Goal: Transaction & Acquisition: Purchase product/service

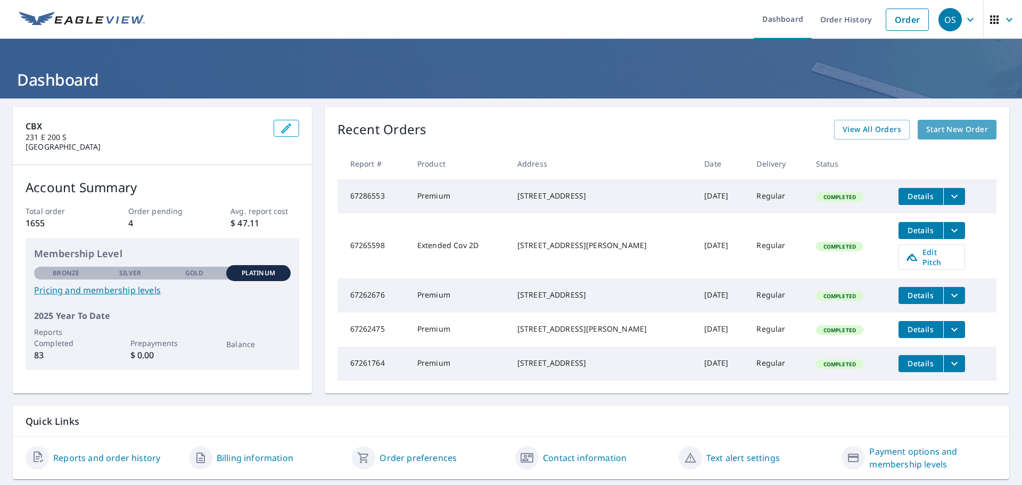
click at [953, 130] on span "Start New Order" at bounding box center [957, 129] width 62 height 13
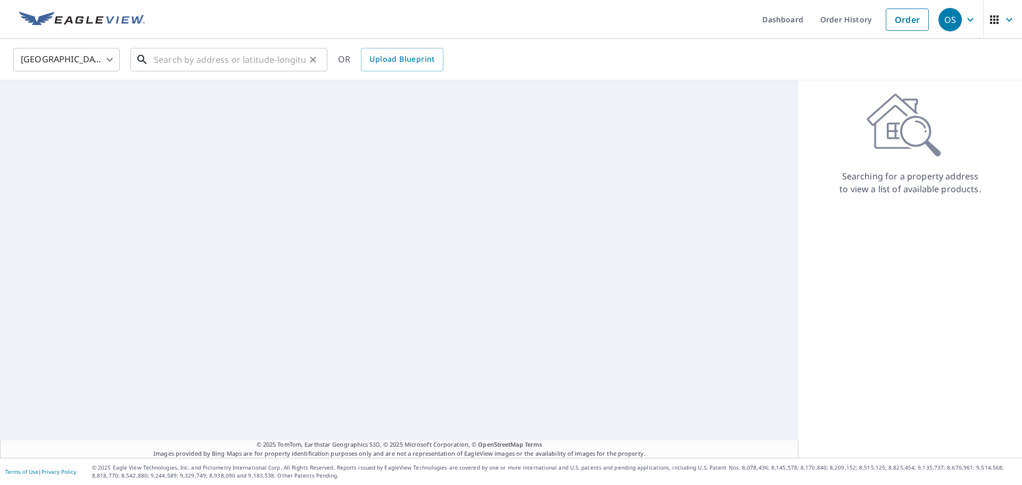
click at [204, 58] on input "text" at bounding box center [230, 60] width 152 height 30
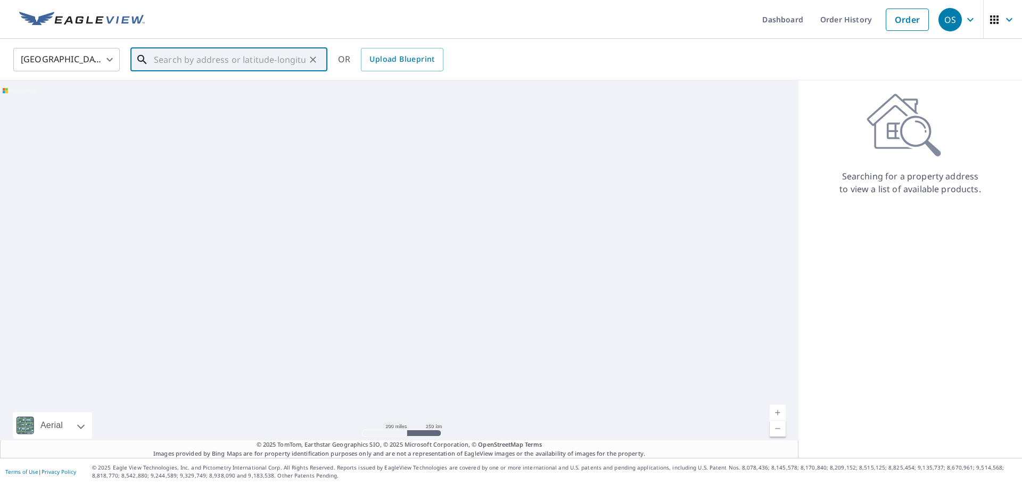
paste input "[STREET_ADDRESS]"
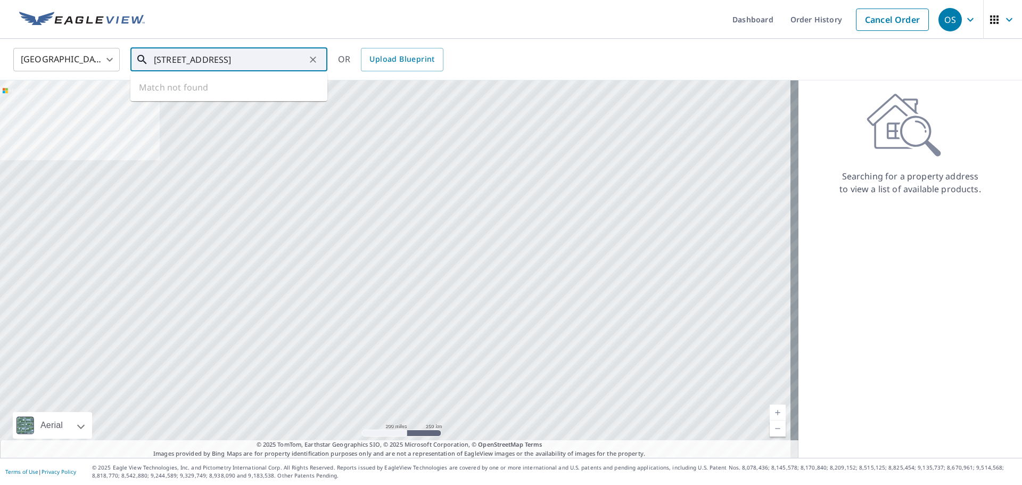
scroll to position [0, 25]
type input "[STREET_ADDRESS]"
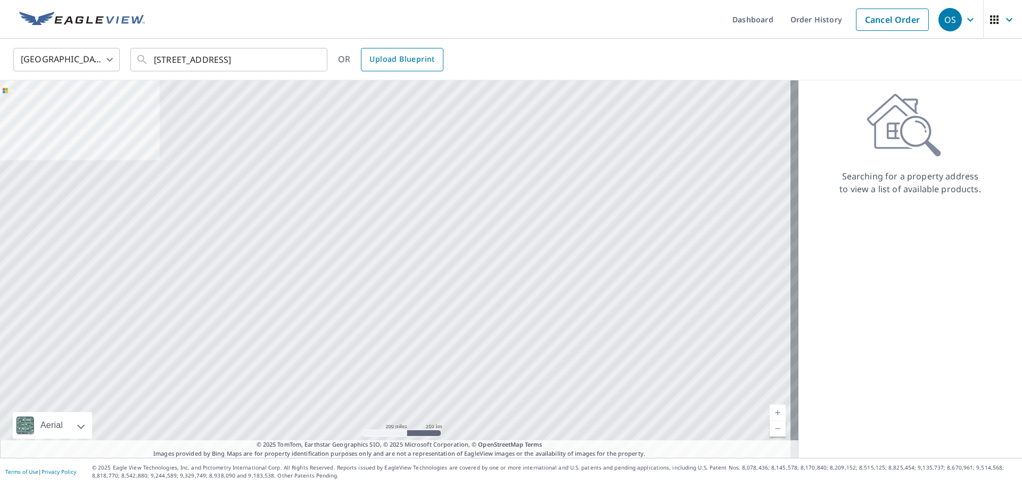
scroll to position [0, 0]
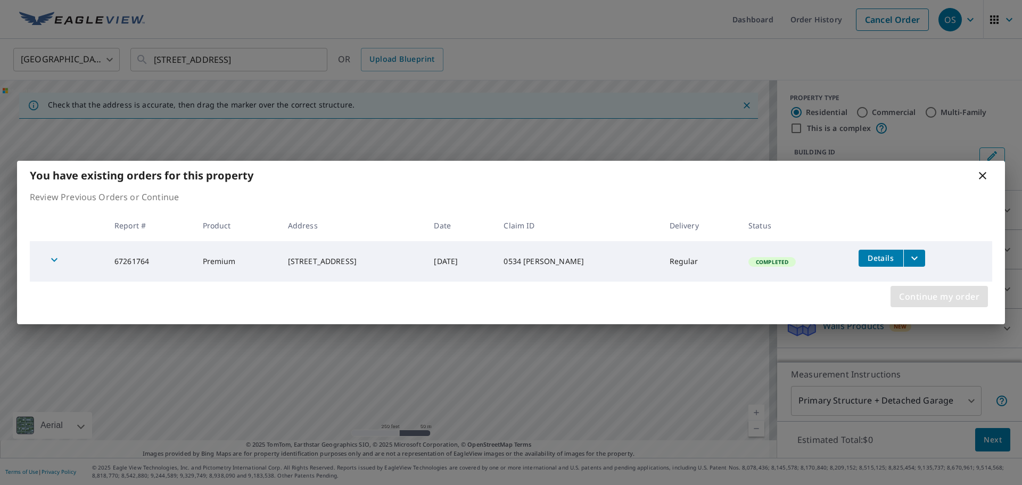
click at [921, 292] on span "Continue my order" at bounding box center [939, 296] width 80 height 15
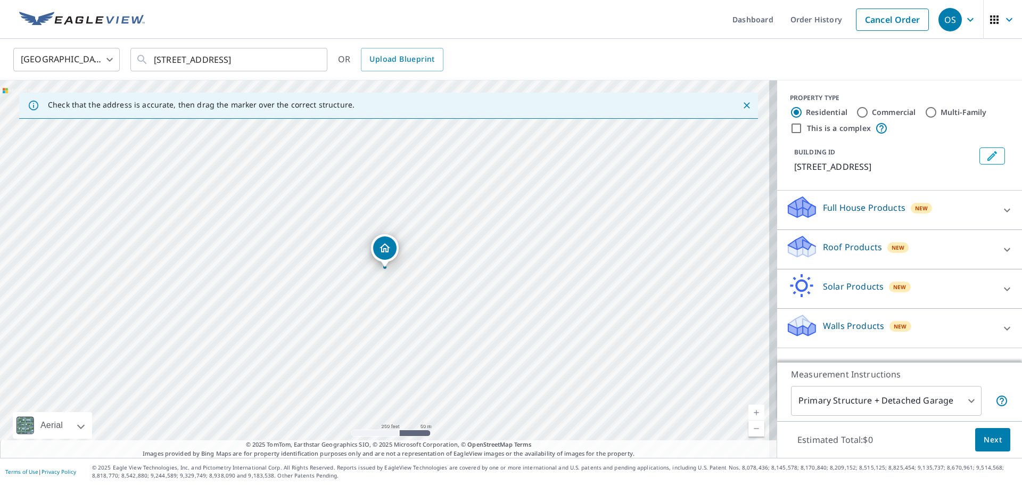
click at [974, 243] on div "Roof Products New" at bounding box center [889, 249] width 209 height 30
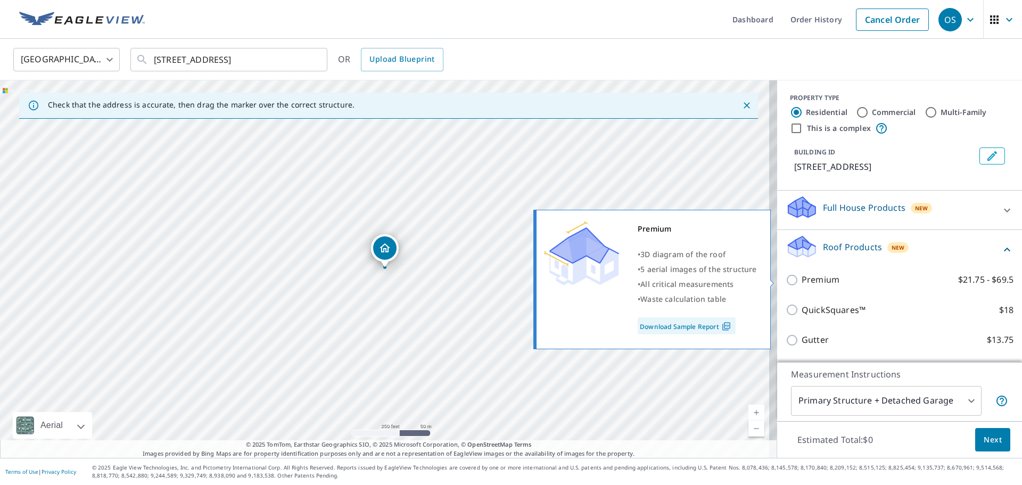
click at [788, 285] on input "Premium $21.75 - $69.5" at bounding box center [793, 280] width 16 height 13
checkbox input "true"
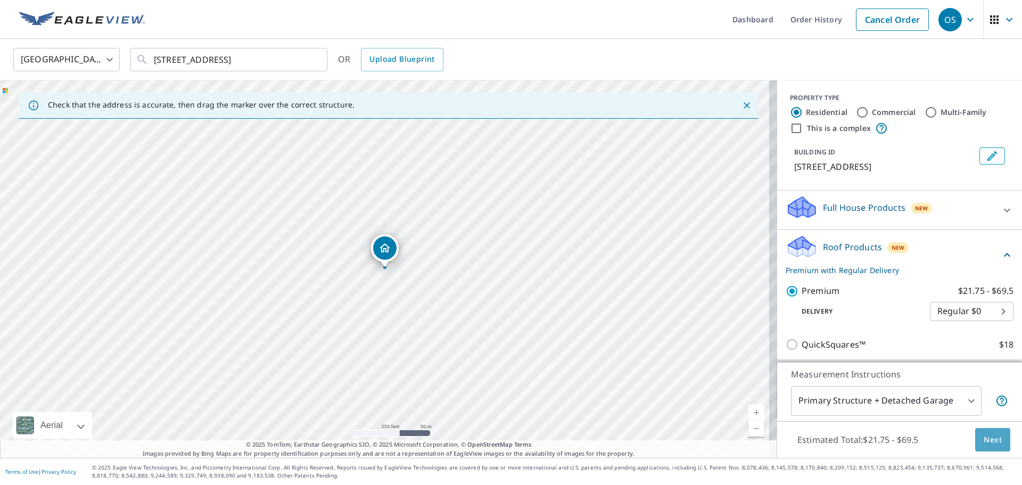
click at [983, 439] on span "Next" at bounding box center [992, 439] width 18 height 13
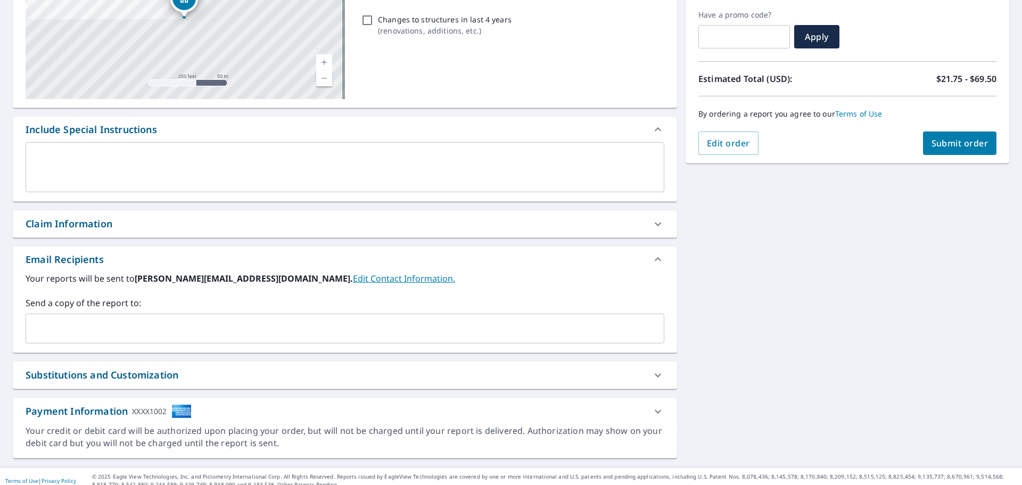
scroll to position [185, 0]
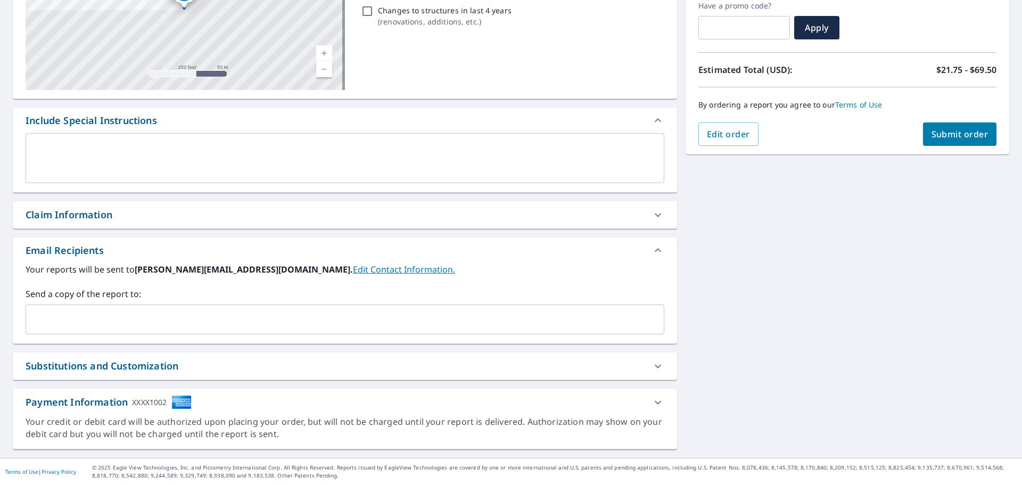
click at [190, 221] on div "Claim Information" at bounding box center [335, 215] width 619 height 14
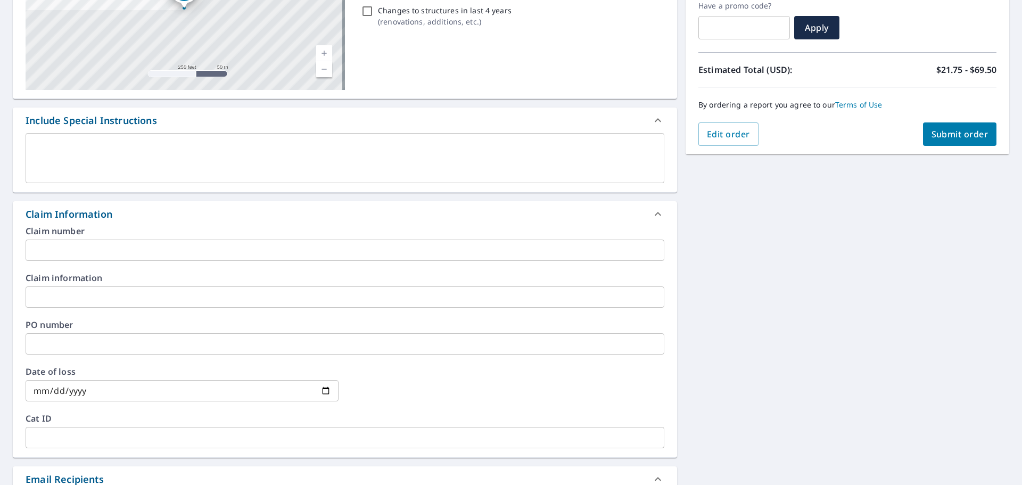
click at [93, 252] on input "text" at bounding box center [345, 249] width 639 height 21
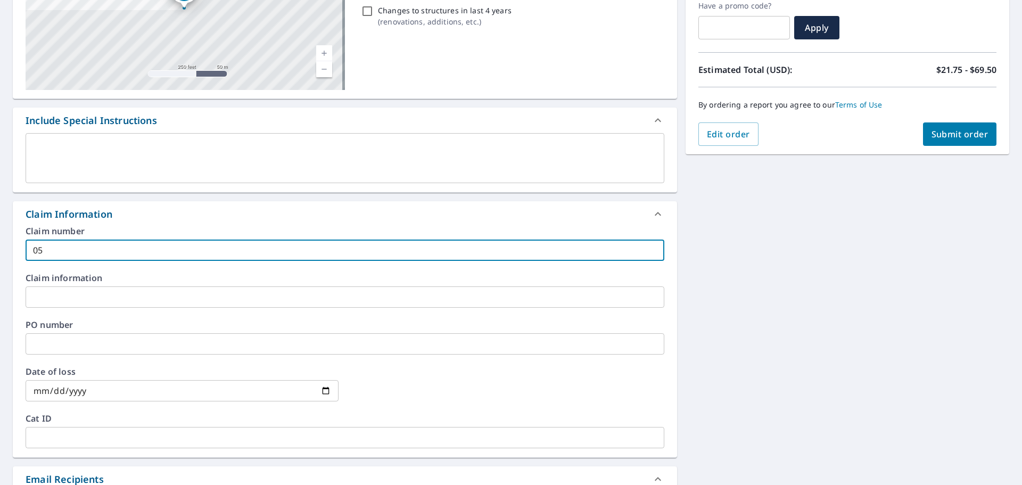
type input "0"
click at [93, 252] on input "text" at bounding box center [345, 249] width 639 height 21
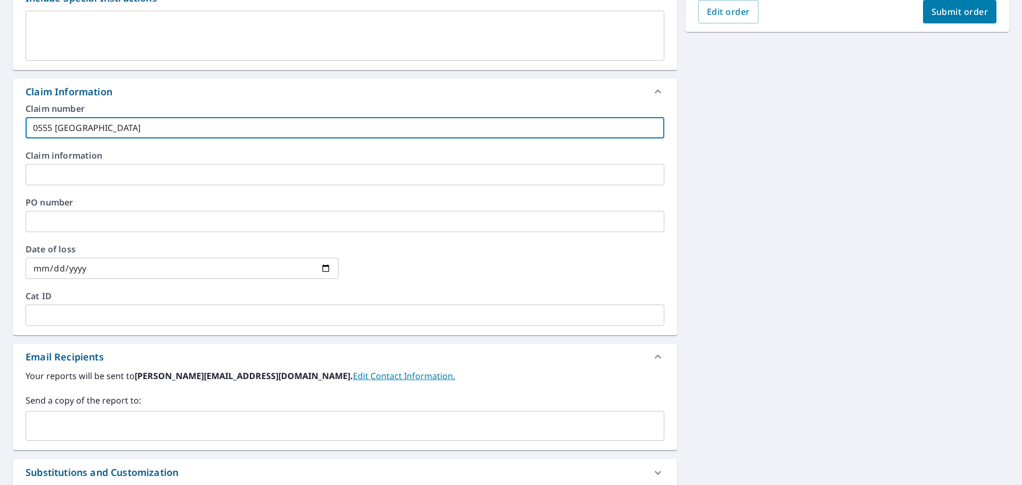
scroll to position [345, 0]
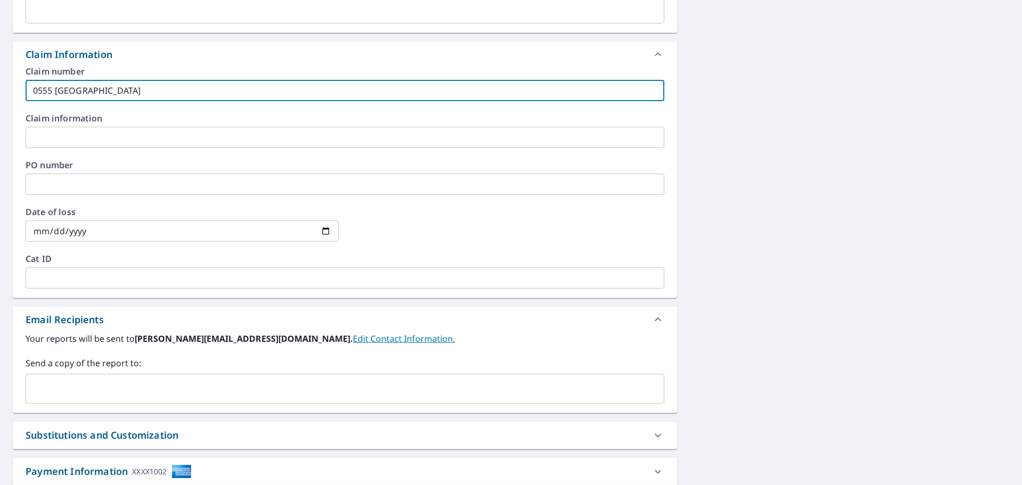
type input "0555 [GEOGRAPHIC_DATA]"
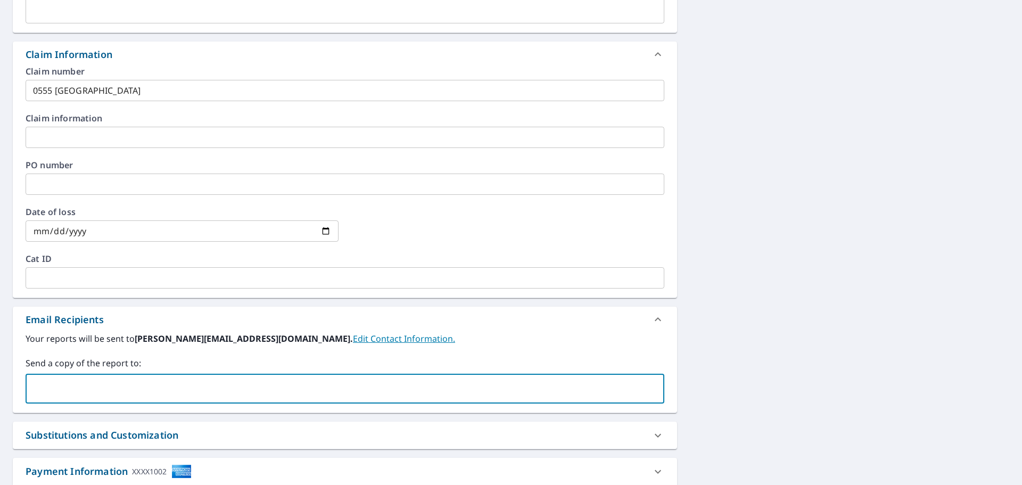
click at [70, 387] on input "text" at bounding box center [336, 388] width 613 height 20
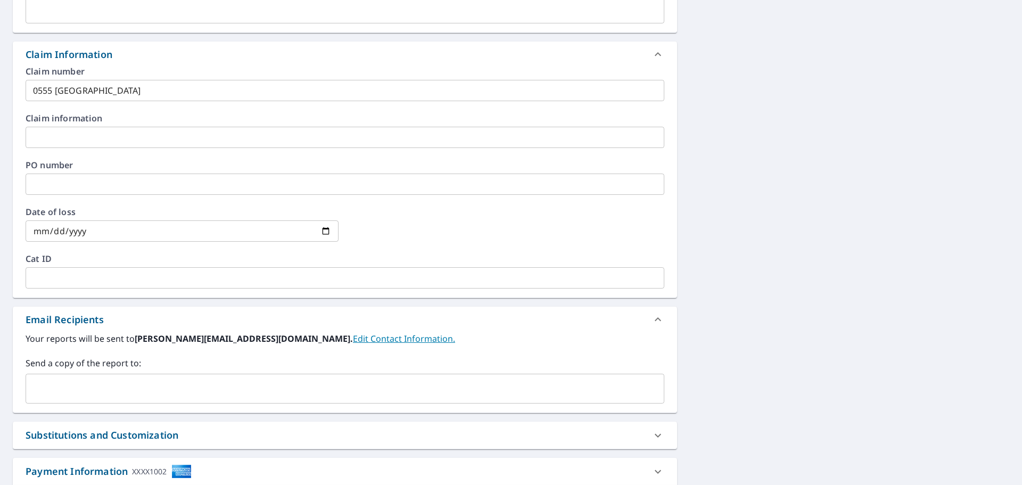
click at [81, 391] on input "text" at bounding box center [336, 388] width 613 height 20
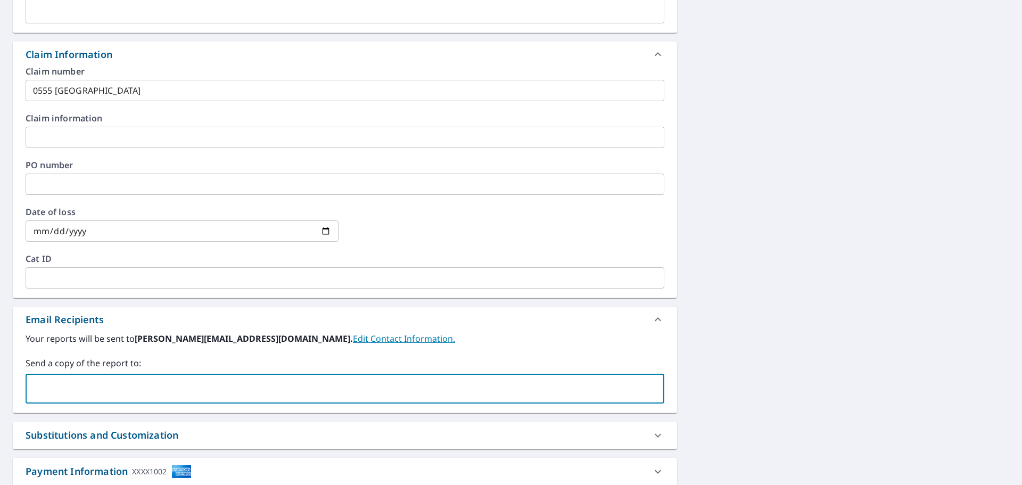
paste input "[EMAIL_ADDRESS][DOMAIN_NAME]"
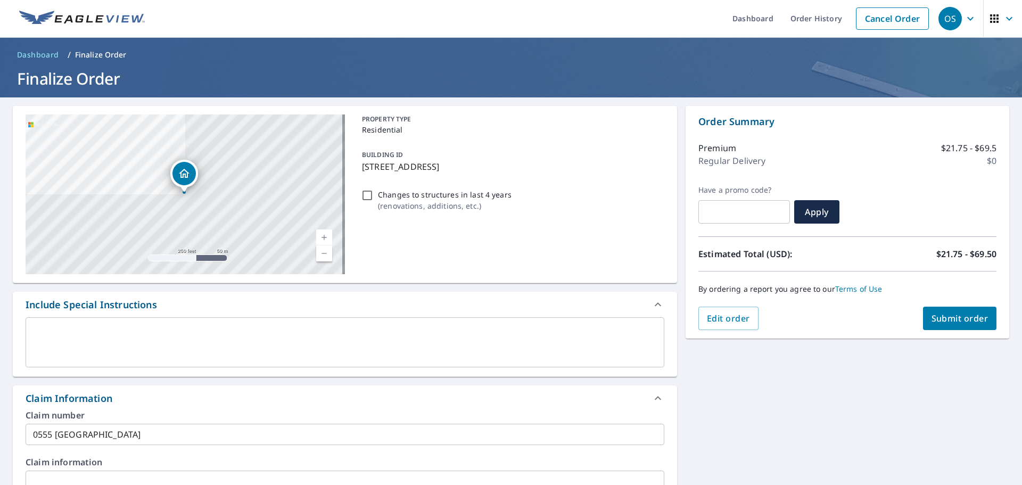
scroll to position [0, 0]
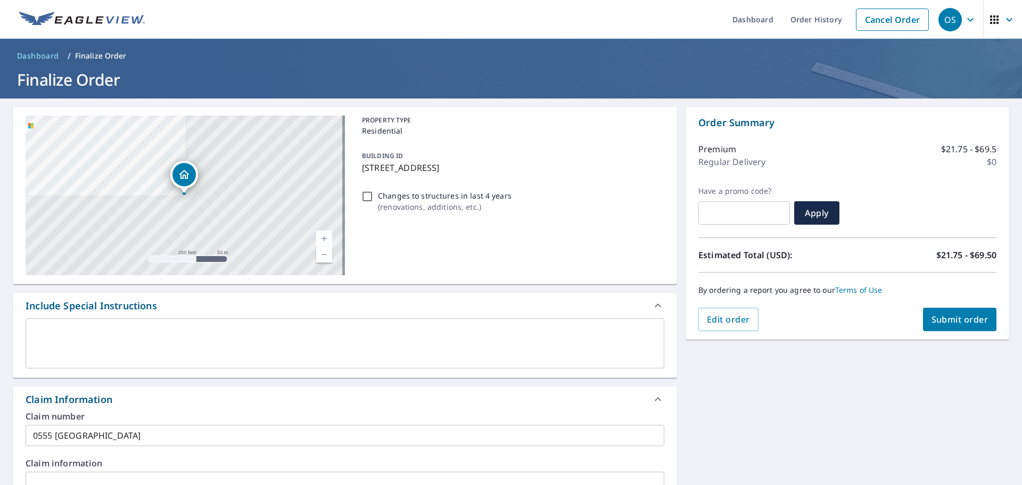
type input "[EMAIL_ADDRESS][DOMAIN_NAME]"
click at [978, 312] on button "Submit order" at bounding box center [960, 319] width 74 height 23
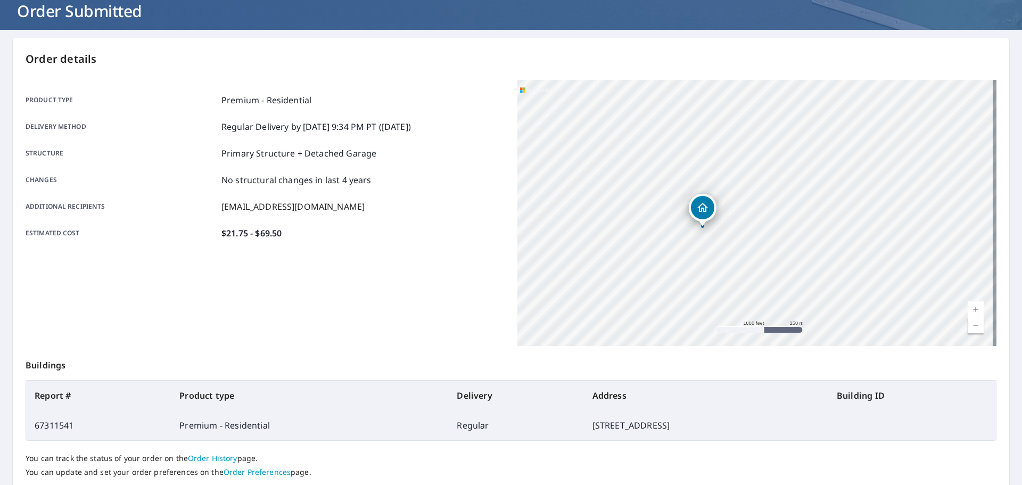
scroll to position [142, 0]
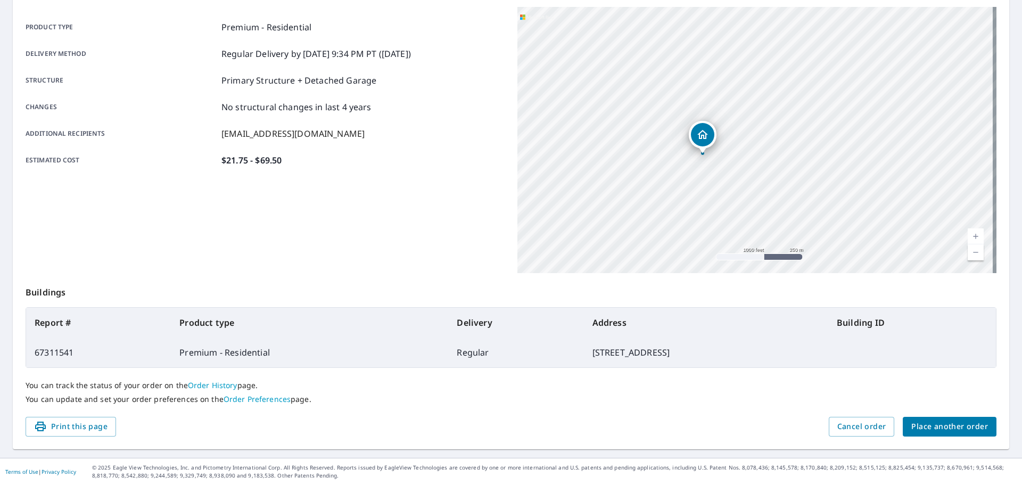
click at [963, 427] on span "Place another order" at bounding box center [949, 426] width 77 height 13
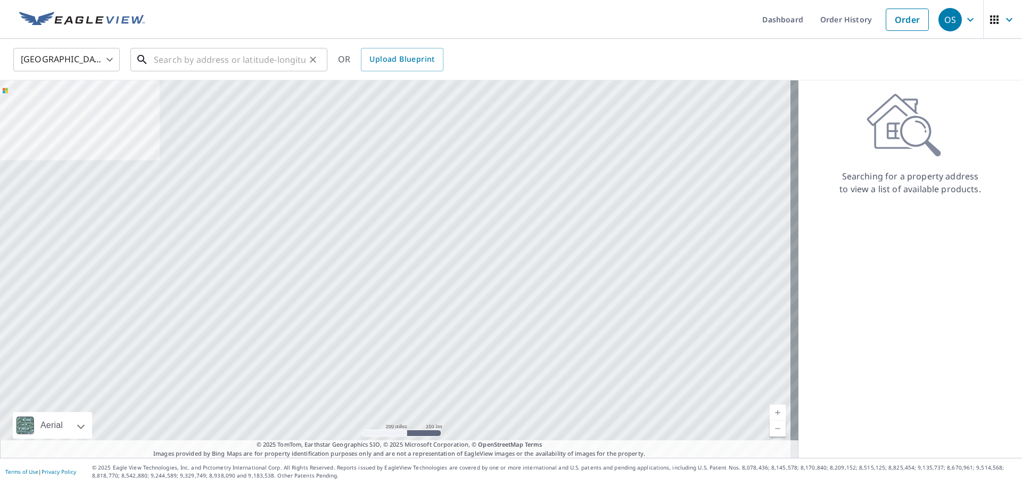
click at [197, 63] on input "text" at bounding box center [230, 60] width 152 height 30
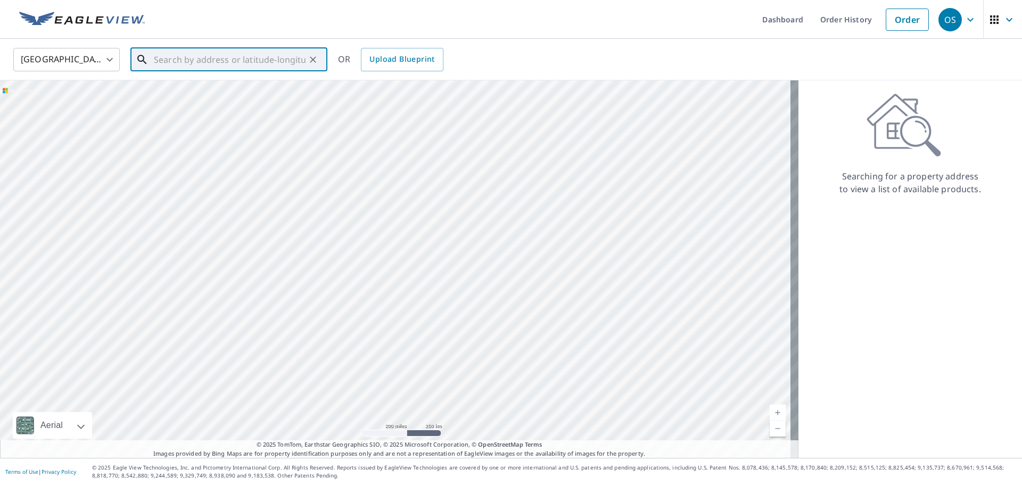
paste input "21435 Keyteln, Bend, OR 47701"
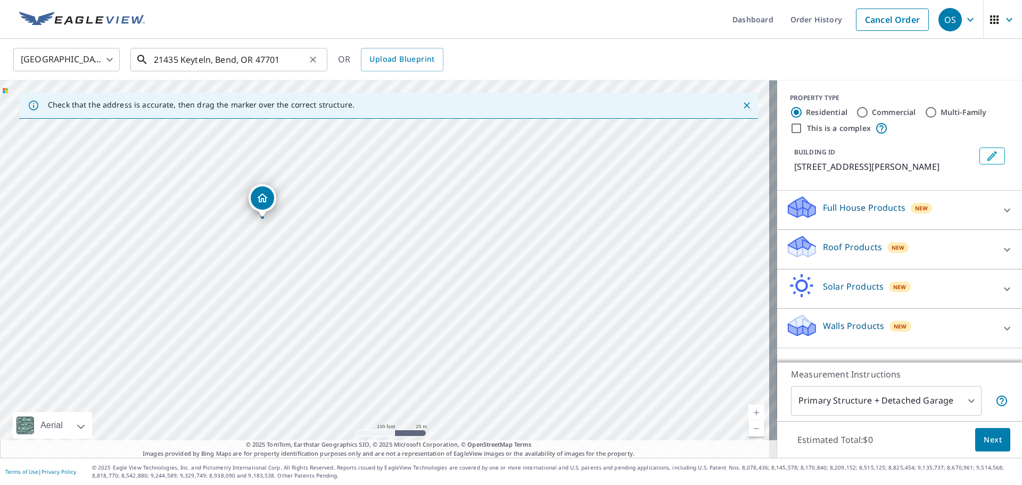
click at [204, 62] on input "21435 Keyteln, Bend, OR 47701" at bounding box center [230, 60] width 152 height 30
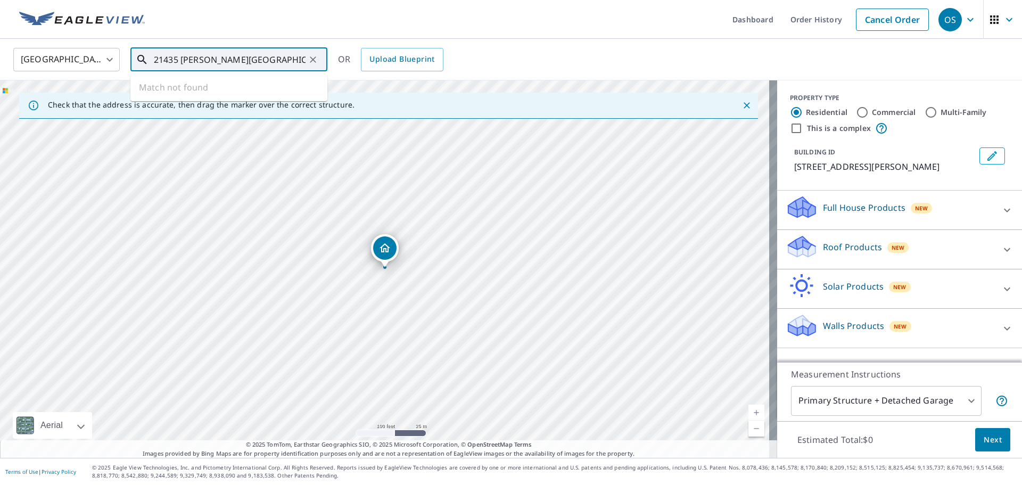
type input "21435 [PERSON_NAME][GEOGRAPHIC_DATA] 47701"
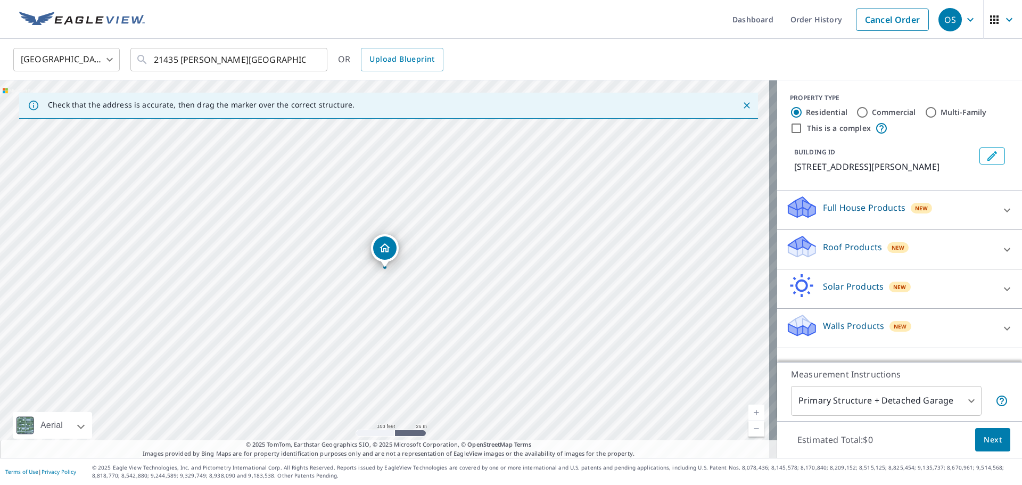
click at [942, 242] on div "Roof Products New" at bounding box center [889, 249] width 209 height 30
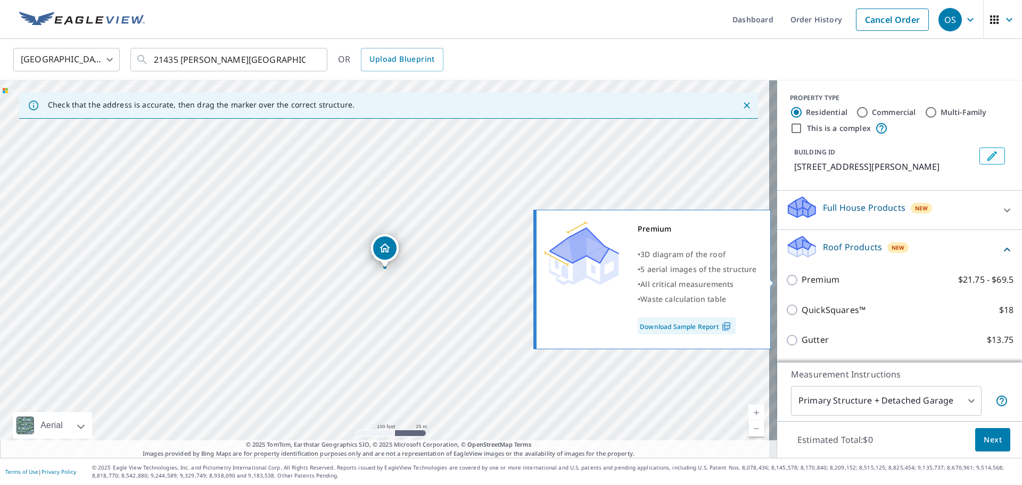
click at [801, 280] on p "Premium" at bounding box center [820, 279] width 38 height 13
click at [800, 280] on input "Premium $21.75 - $69.5" at bounding box center [793, 280] width 16 height 13
checkbox input "true"
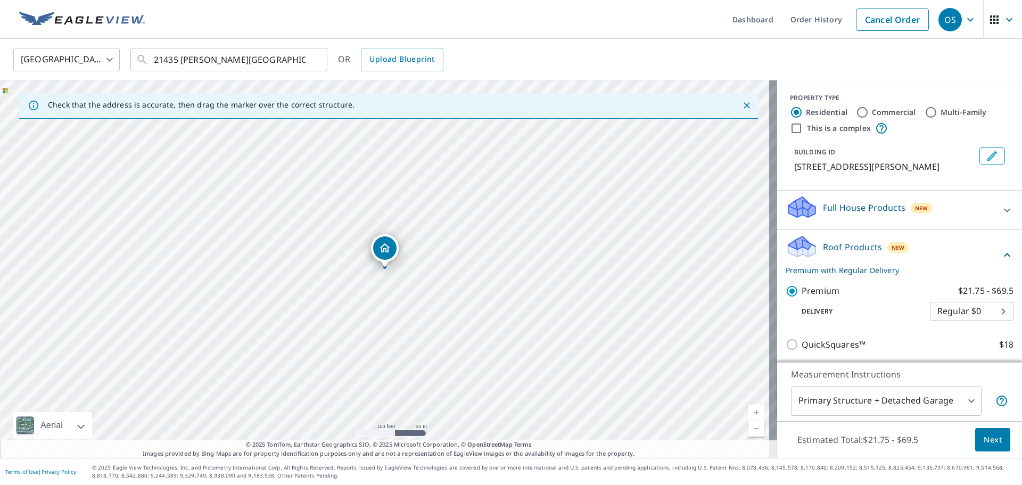
click at [989, 437] on span "Next" at bounding box center [992, 439] width 18 height 13
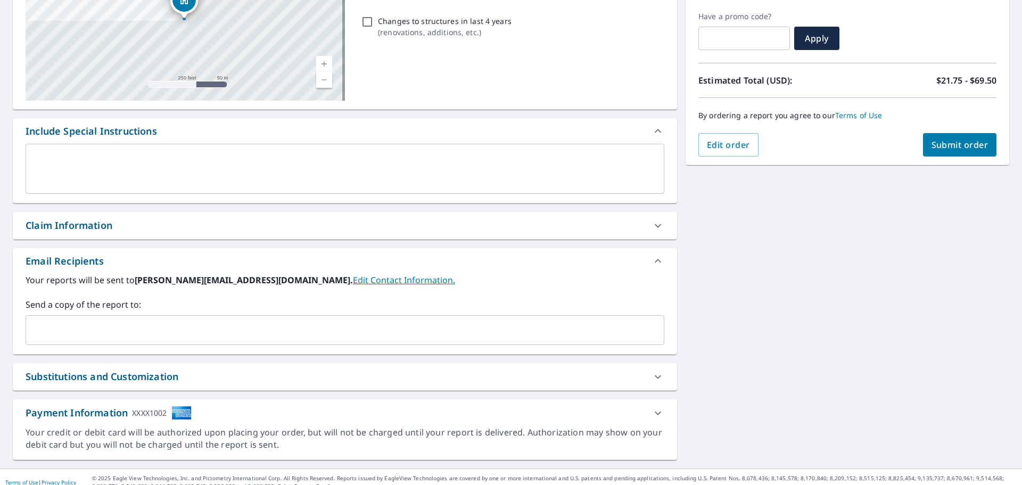
scroll to position [185, 0]
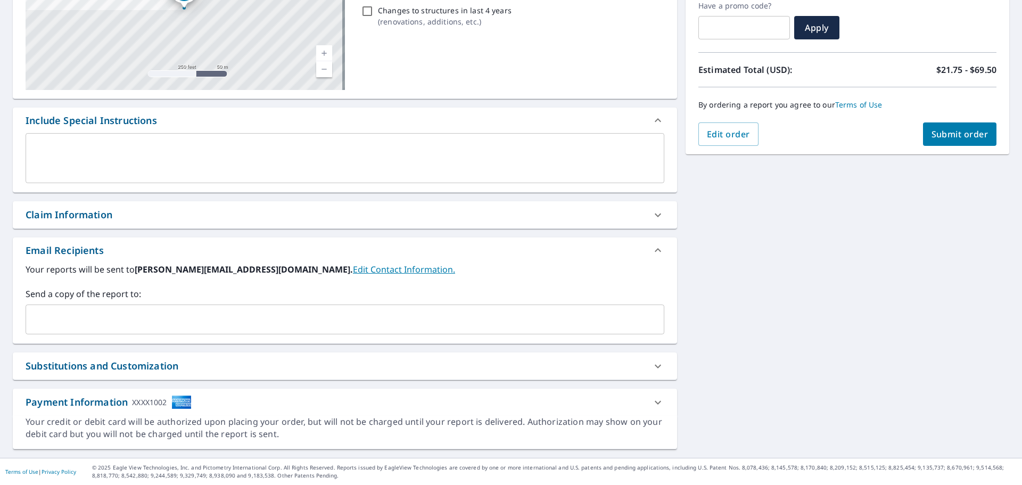
click at [142, 212] on div "Claim Information" at bounding box center [335, 215] width 619 height 14
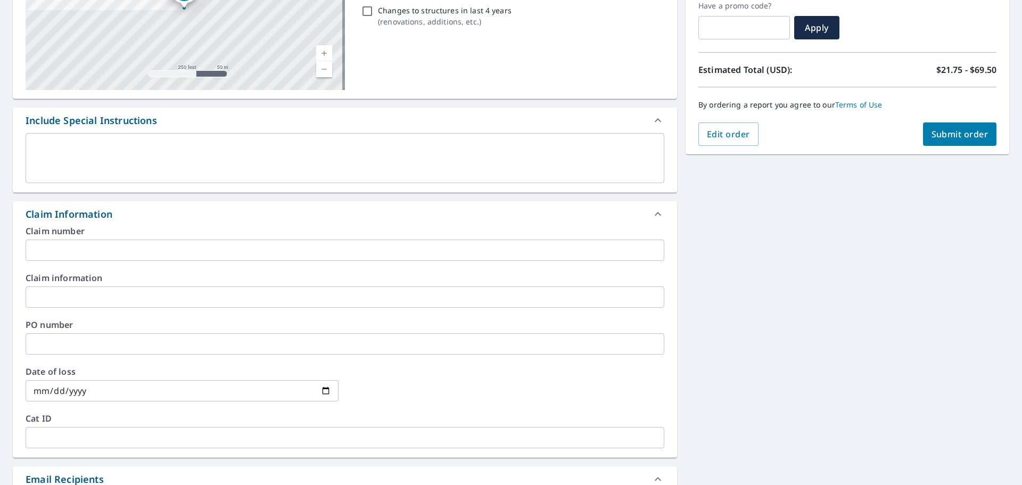
click at [72, 257] on input "text" at bounding box center [345, 249] width 639 height 21
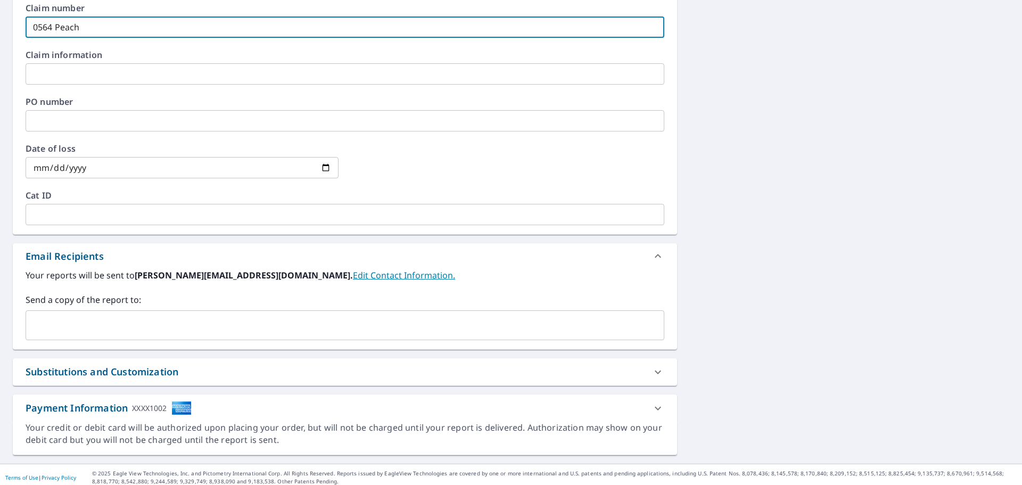
scroll to position [414, 0]
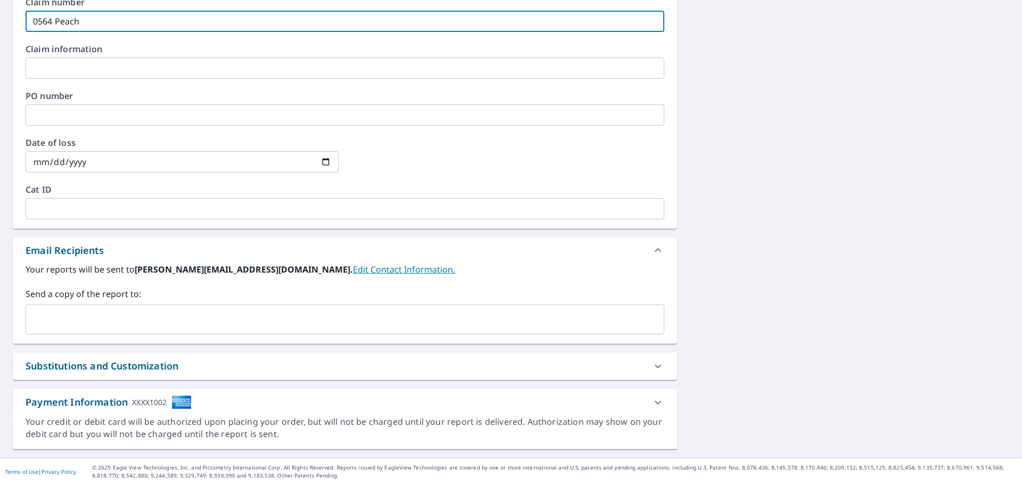
click at [71, 307] on div "​" at bounding box center [345, 319] width 639 height 30
type input "0564 Peach"
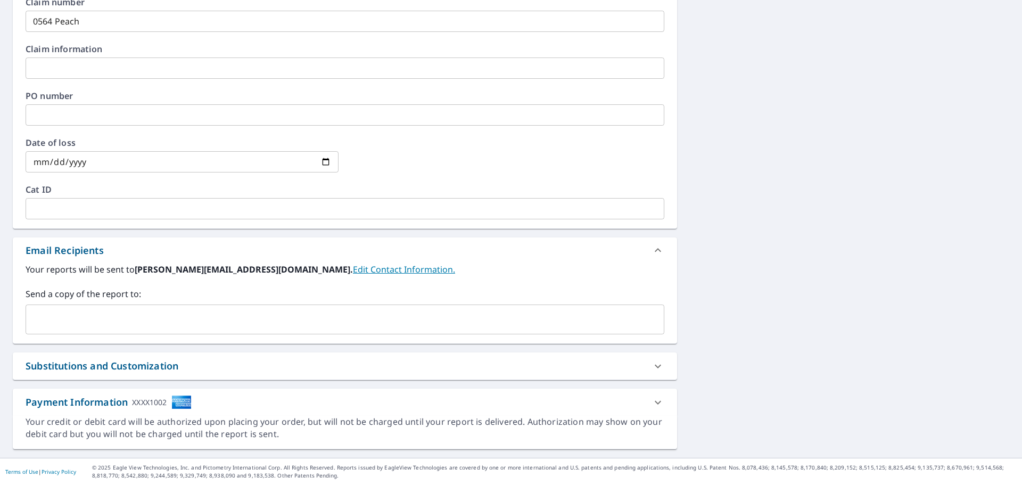
click at [114, 339] on div "Your reports will be sent to [PERSON_NAME][EMAIL_ADDRESS][DOMAIN_NAME]. Edit Co…" at bounding box center [345, 303] width 664 height 80
click at [113, 319] on input "text" at bounding box center [336, 319] width 613 height 20
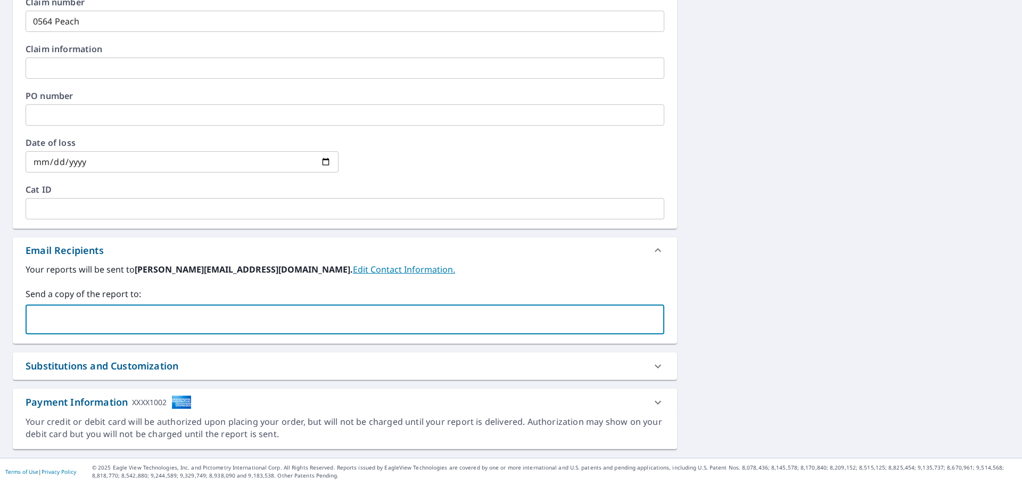
paste input "[EMAIL_ADDRESS][DOMAIN_NAME]"
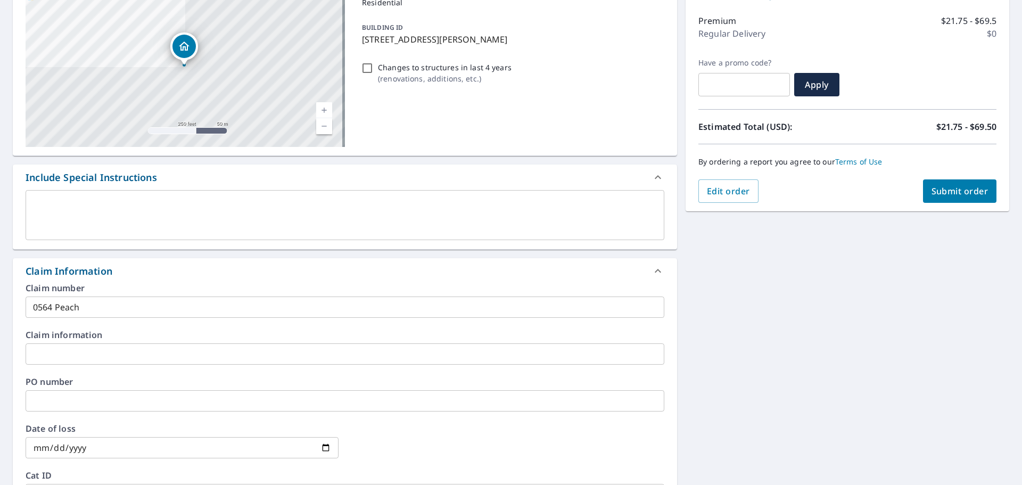
scroll to position [42, 0]
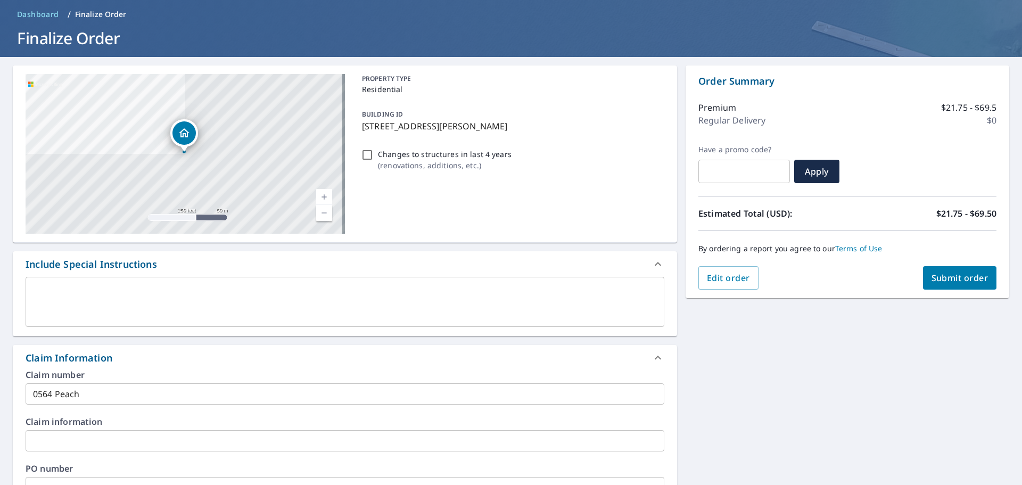
type input "[EMAIL_ADDRESS][DOMAIN_NAME]"
click at [952, 275] on span "Submit order" at bounding box center [959, 278] width 57 height 12
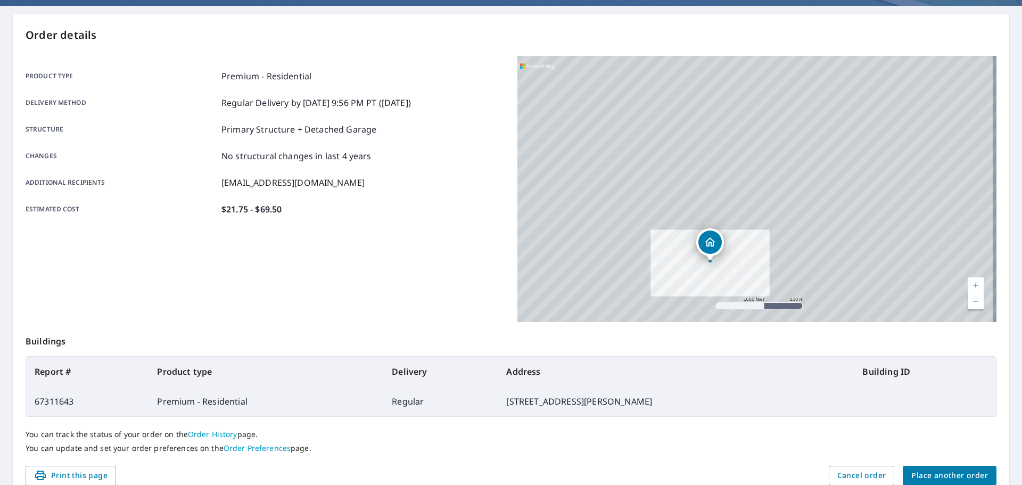
scroll to position [142, 0]
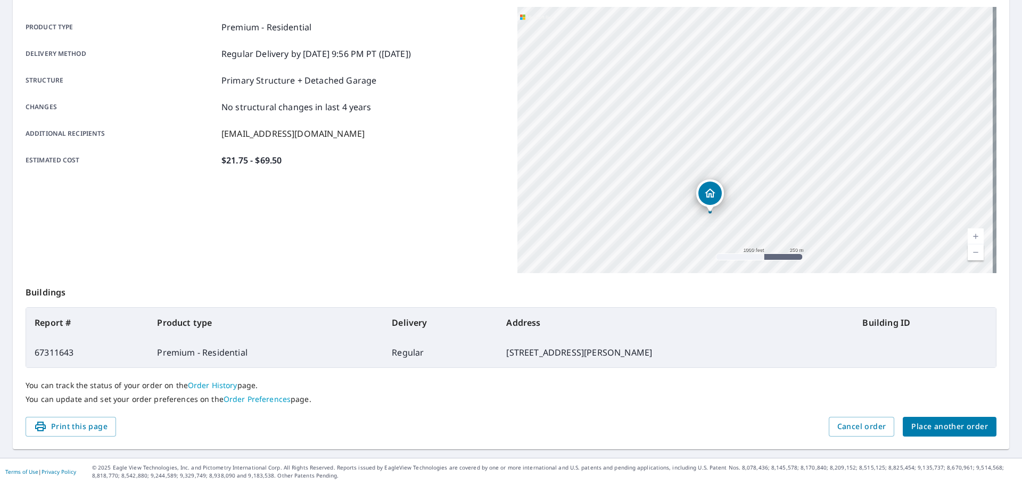
click at [953, 429] on span "Place another order" at bounding box center [949, 426] width 77 height 13
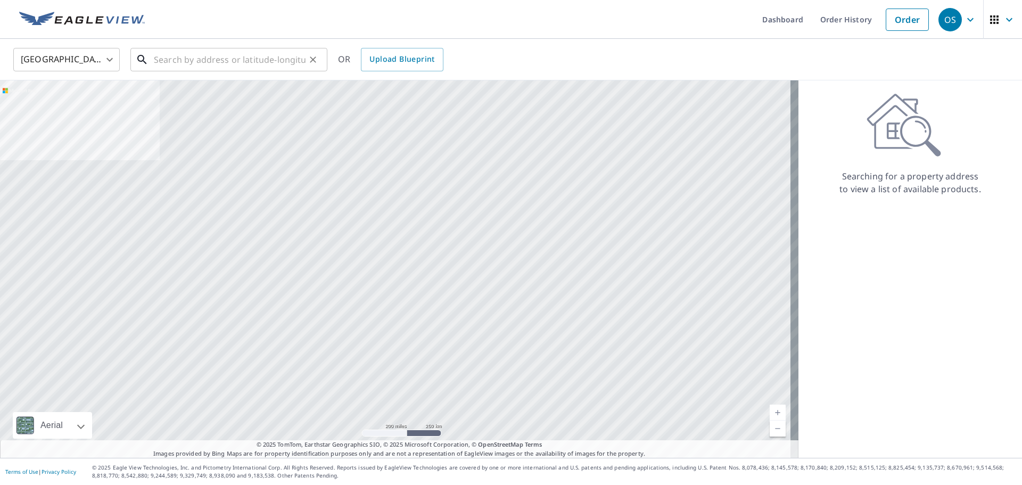
click at [214, 63] on input "text" at bounding box center [230, 60] width 152 height 30
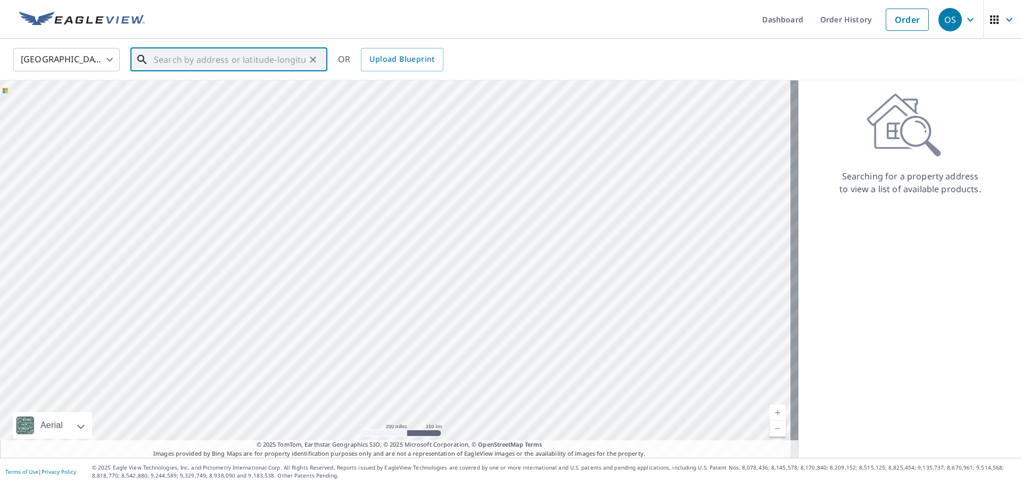
paste input "[STREET_ADDRESS]"
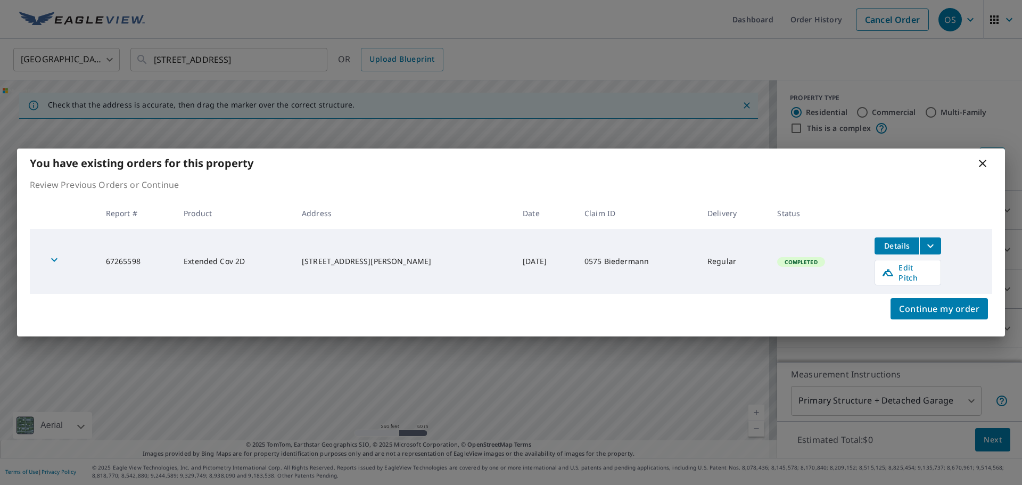
click at [981, 164] on icon at bounding box center [982, 163] width 13 height 13
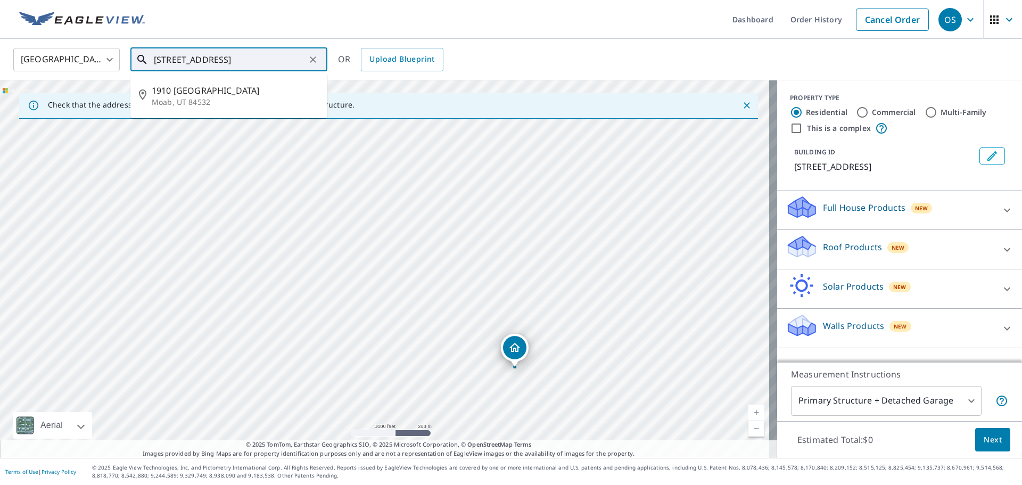
click at [269, 65] on input "[STREET_ADDRESS]" at bounding box center [230, 60] width 152 height 30
paste input "[STREET_ADDRESS]"
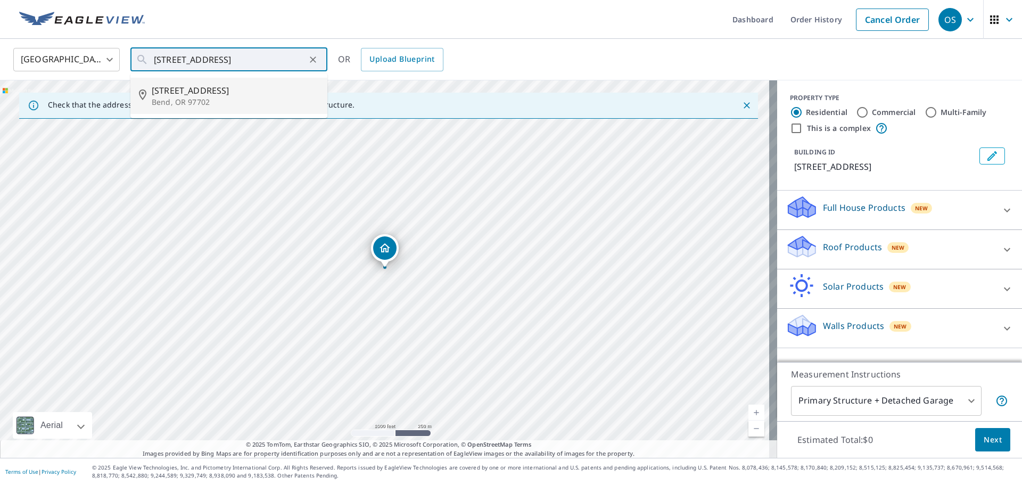
type input "[STREET_ADDRESS]"
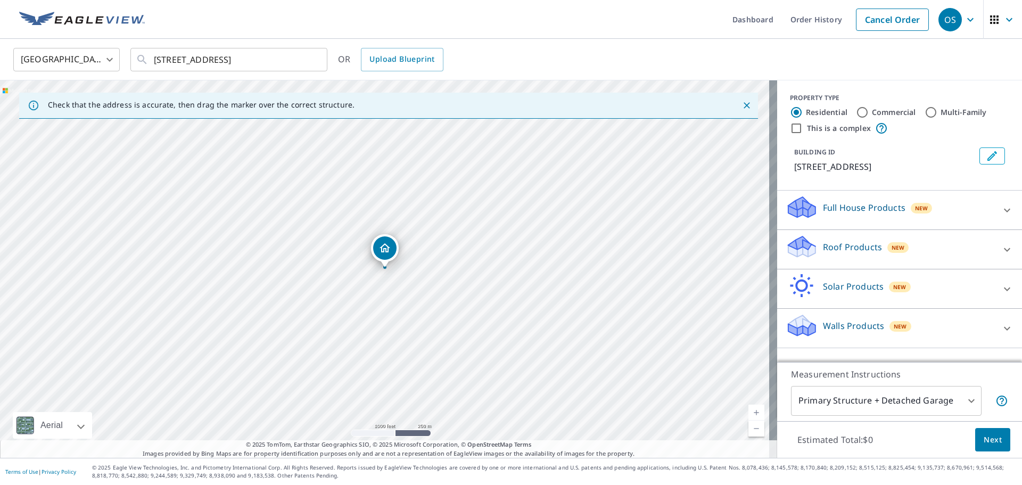
scroll to position [0, 0]
click at [924, 245] on div "Roof Products New" at bounding box center [889, 249] width 209 height 30
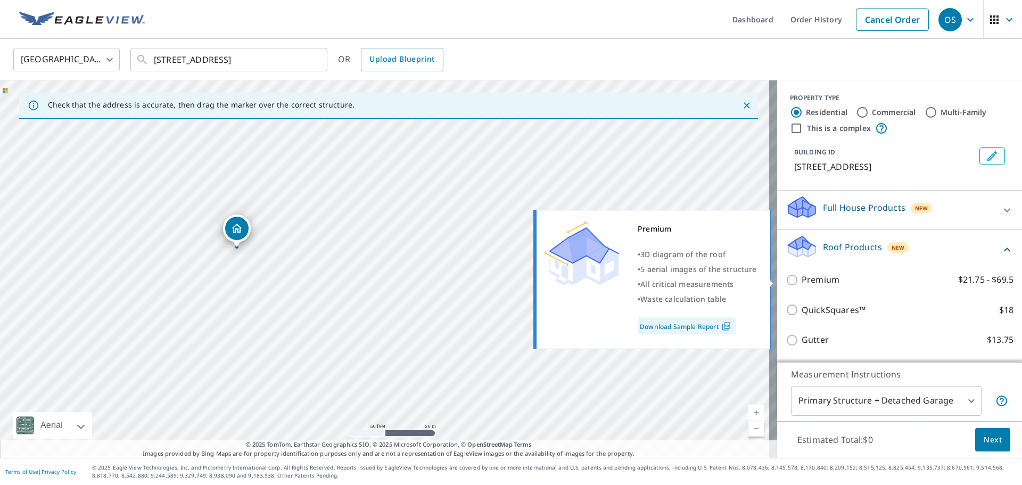
click at [790, 279] on input "Premium $21.75 - $69.5" at bounding box center [793, 280] width 16 height 13
checkbox input "true"
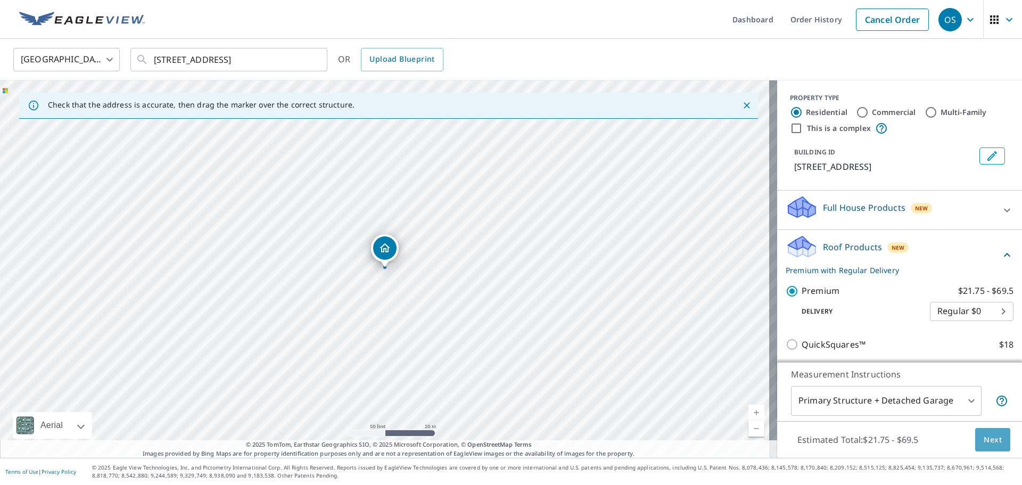
click at [984, 435] on span "Next" at bounding box center [992, 439] width 18 height 13
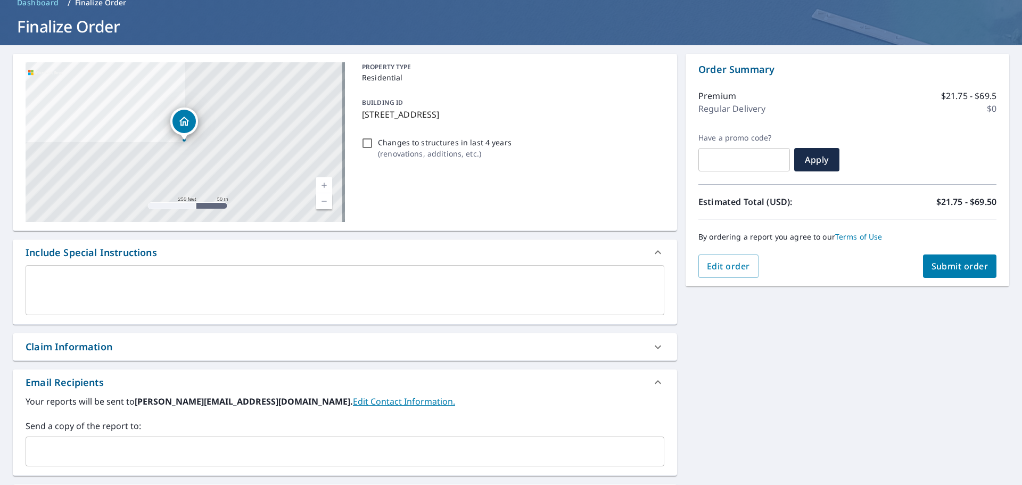
click at [168, 352] on div "Claim Information" at bounding box center [335, 347] width 619 height 14
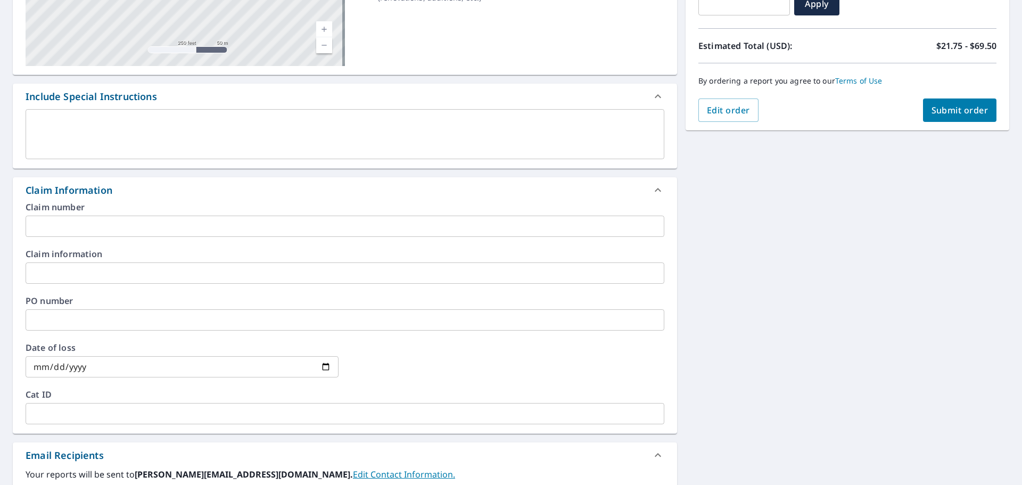
scroll to position [213, 0]
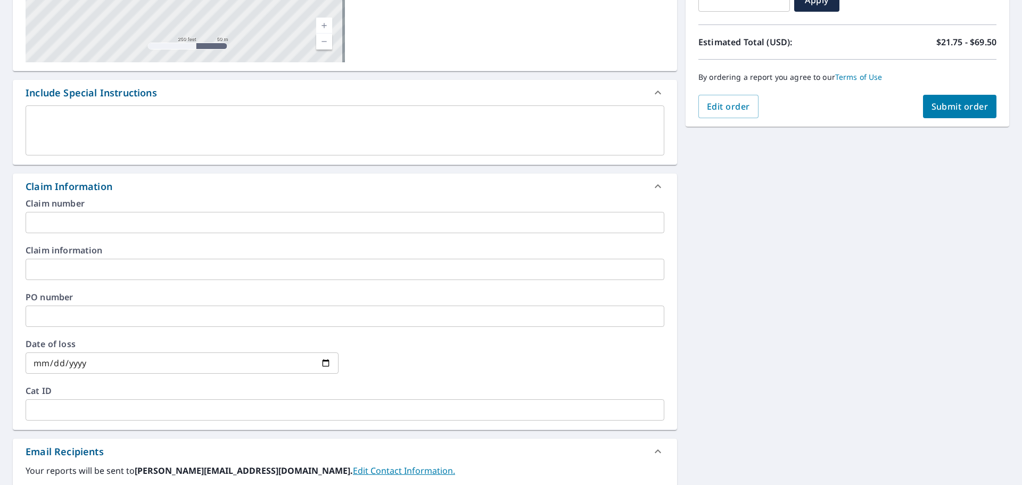
click at [108, 228] on input "text" at bounding box center [345, 222] width 639 height 21
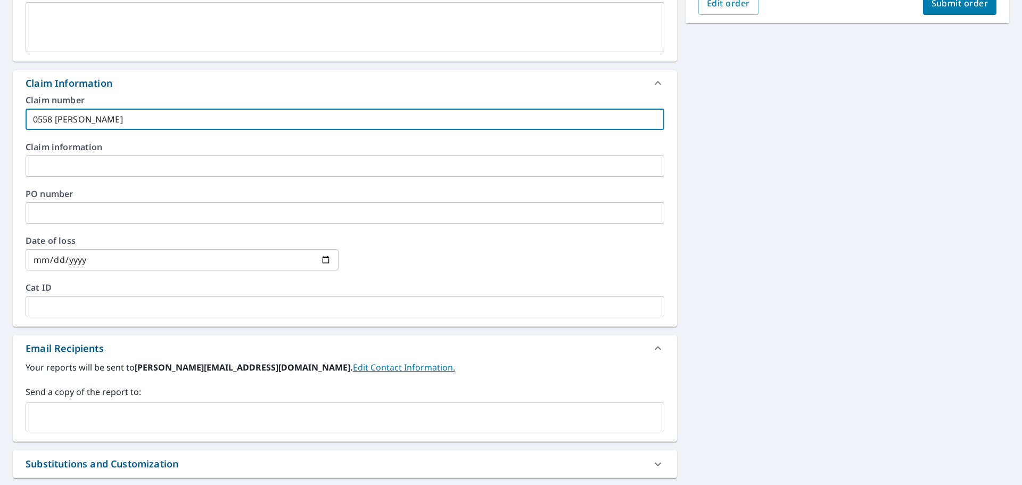
scroll to position [319, 0]
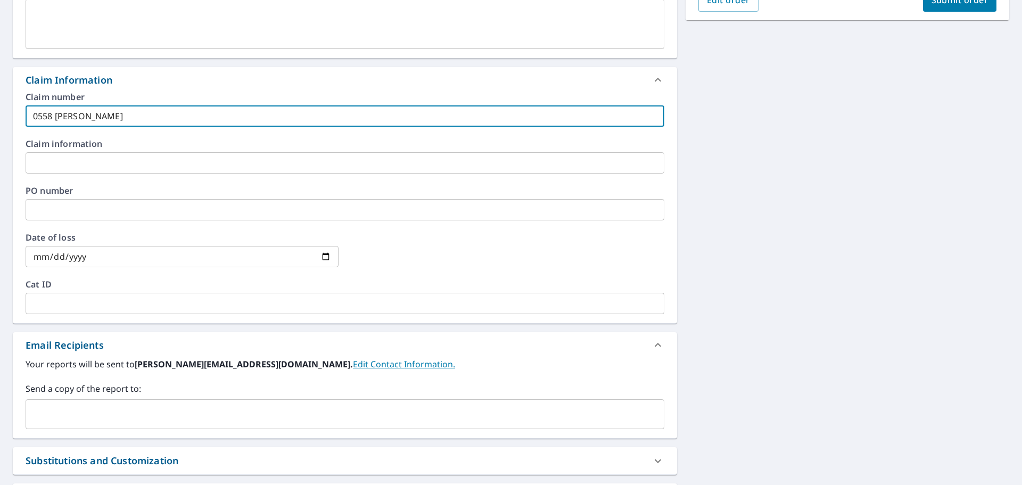
type input "0558 [PERSON_NAME]"
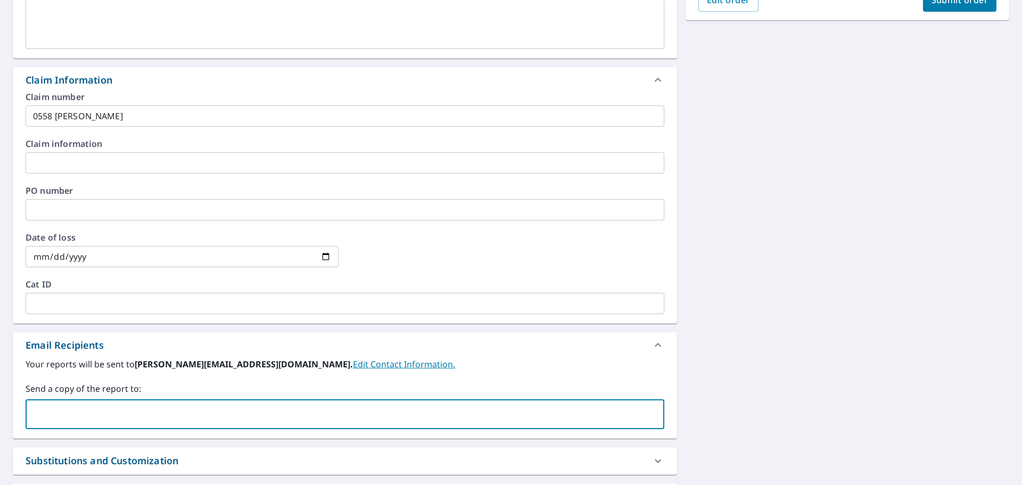
click at [68, 420] on input "text" at bounding box center [336, 414] width 613 height 20
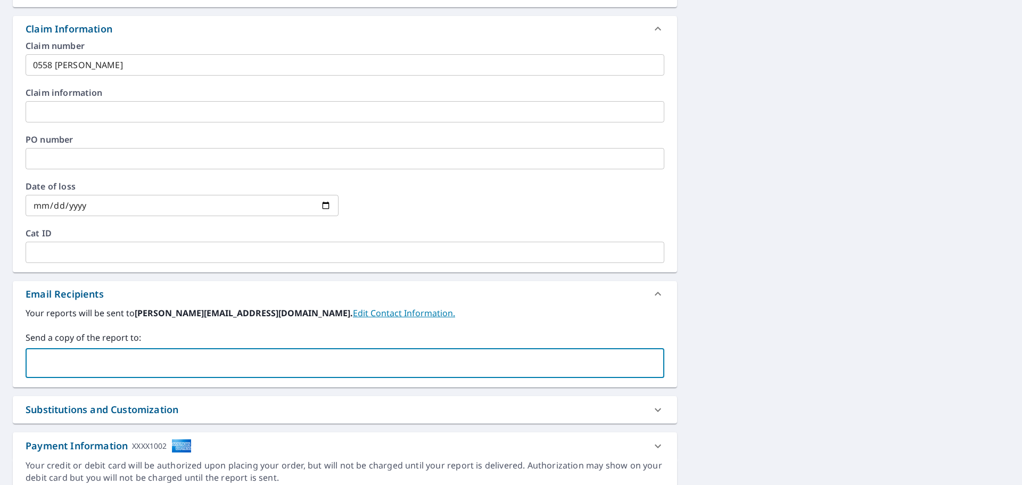
scroll to position [414, 0]
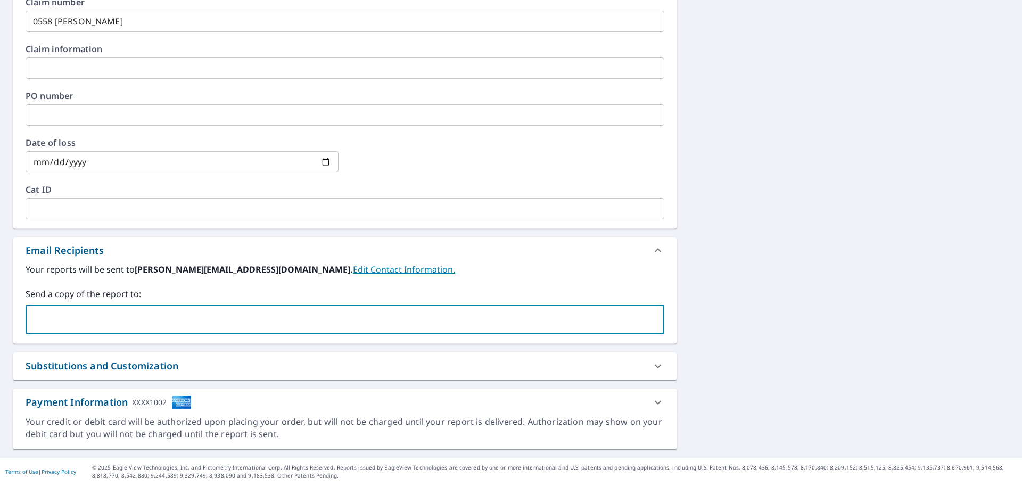
drag, startPoint x: 222, startPoint y: 308, endPoint x: 95, endPoint y: 322, distance: 128.1
paste input "[EMAIL_ADDRESS][DOMAIN_NAME]"
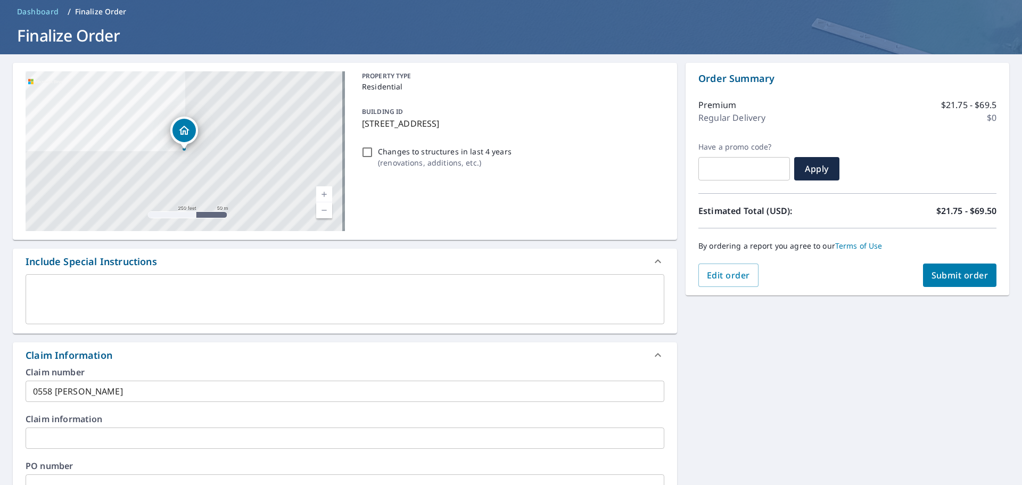
scroll to position [42, 0]
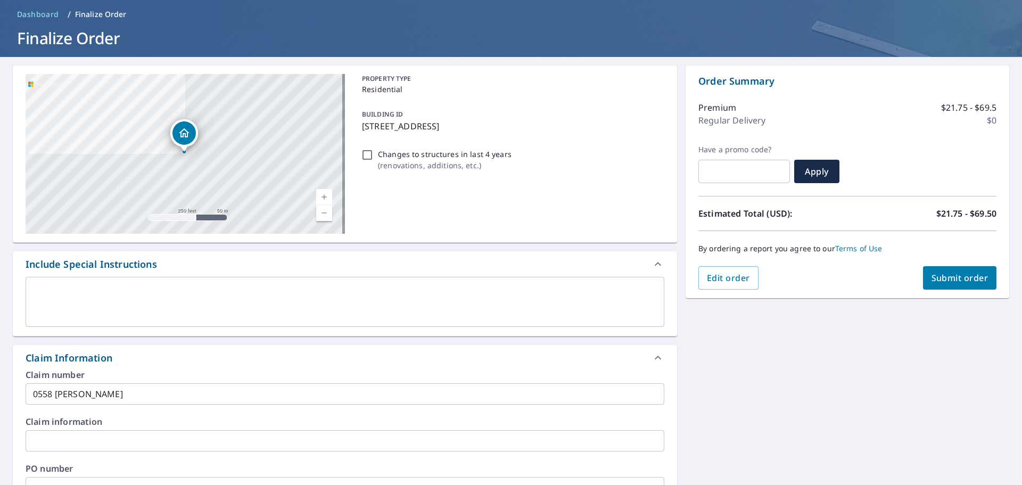
type input "[EMAIL_ADDRESS][DOMAIN_NAME]"
click at [973, 276] on span "Submit order" at bounding box center [959, 278] width 57 height 12
